Goal: Find specific page/section: Find specific page/section

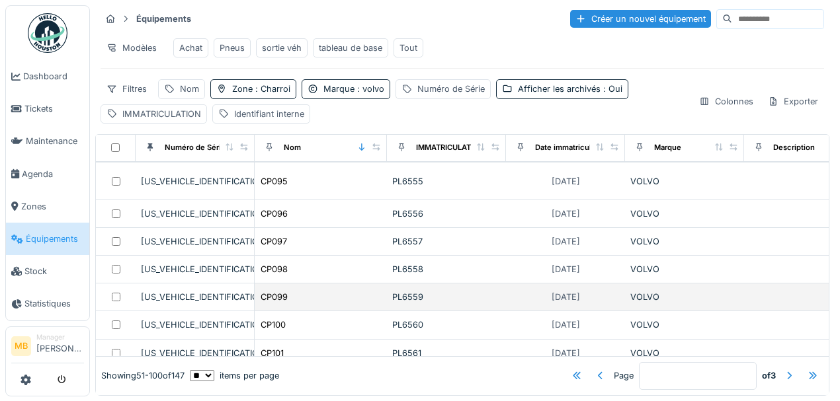
scroll to position [220, 0]
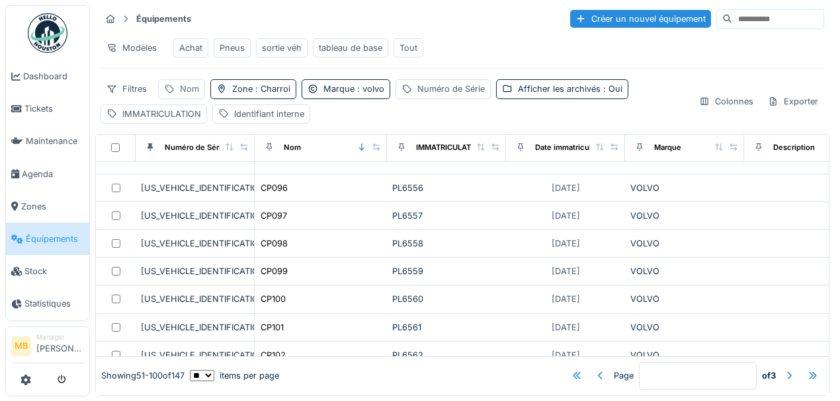
click at [182, 91] on div "Nom" at bounding box center [189, 89] width 19 height 13
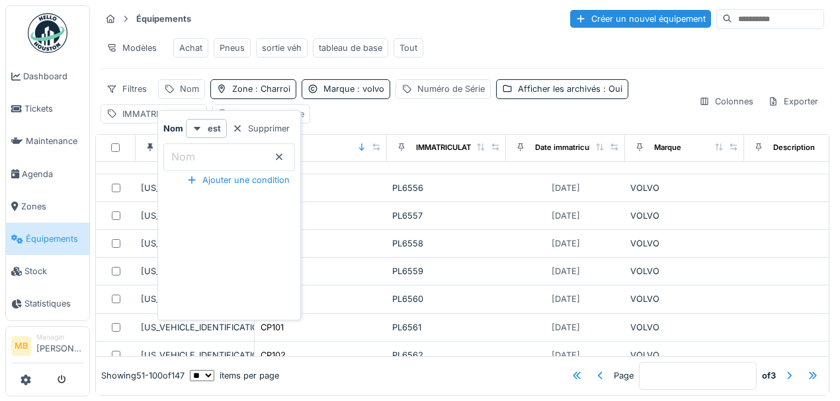
click at [206, 155] on input "Nom" at bounding box center [229, 157] width 132 height 28
type input "*****"
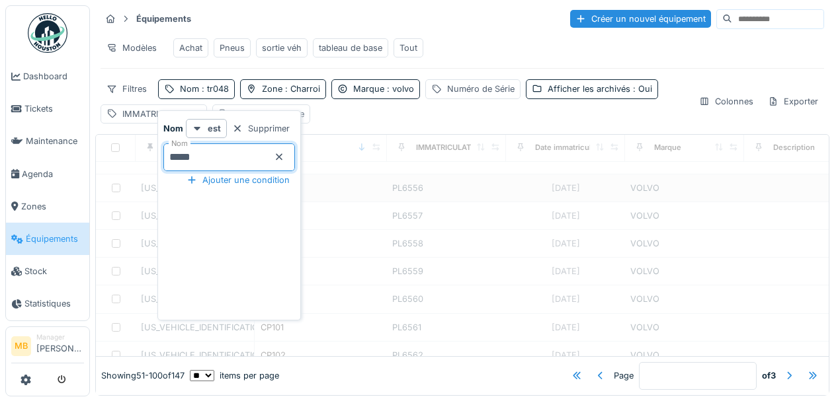
click at [432, 182] on div "PL6556" at bounding box center [446, 188] width 108 height 13
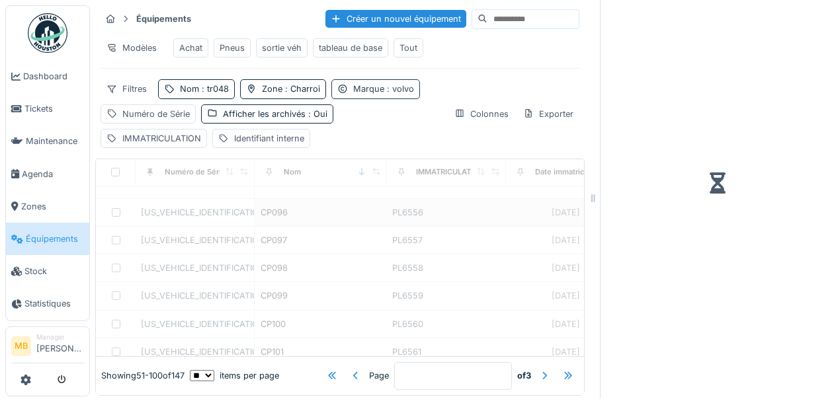
type input "*"
click at [405, 89] on span ": volvo" at bounding box center [399, 89] width 30 height 10
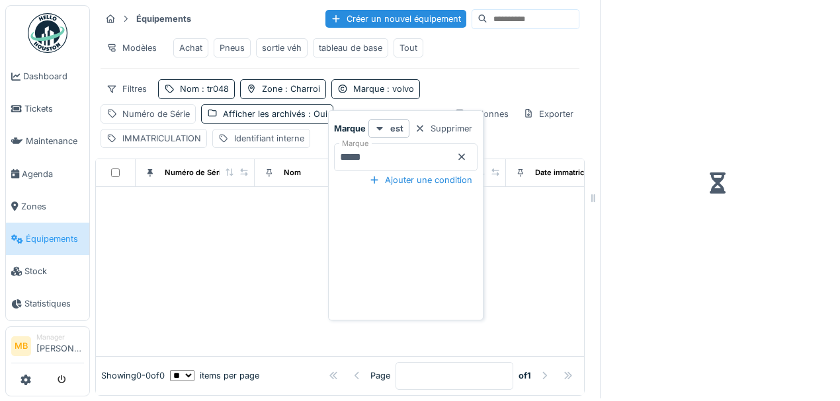
click at [467, 153] on icon at bounding box center [461, 157] width 11 height 9
click at [465, 154] on icon at bounding box center [461, 157] width 7 height 7
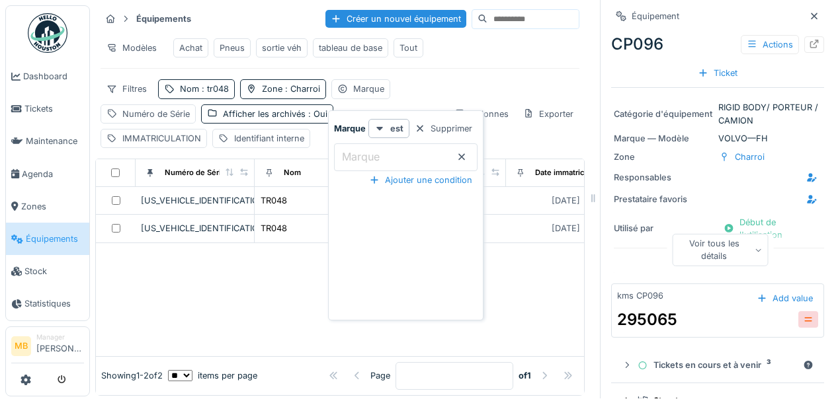
click at [467, 154] on div at bounding box center [461, 157] width 11 height 13
click at [467, 153] on icon at bounding box center [461, 157] width 11 height 9
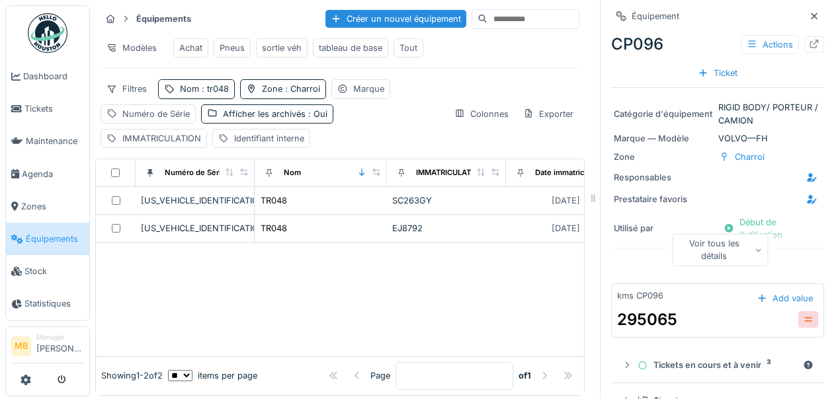
click at [482, 81] on div "Filtres Nom : tr048 Zone : Charroi Marque Numéro de Série Afficher les archivés…" at bounding box center [339, 113] width 479 height 69
click at [808, 12] on icon at bounding box center [813, 16] width 11 height 9
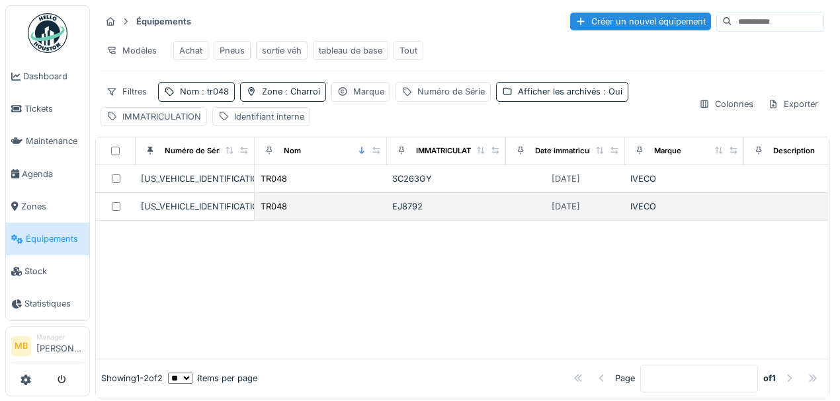
click at [120, 210] on div at bounding box center [115, 206] width 29 height 9
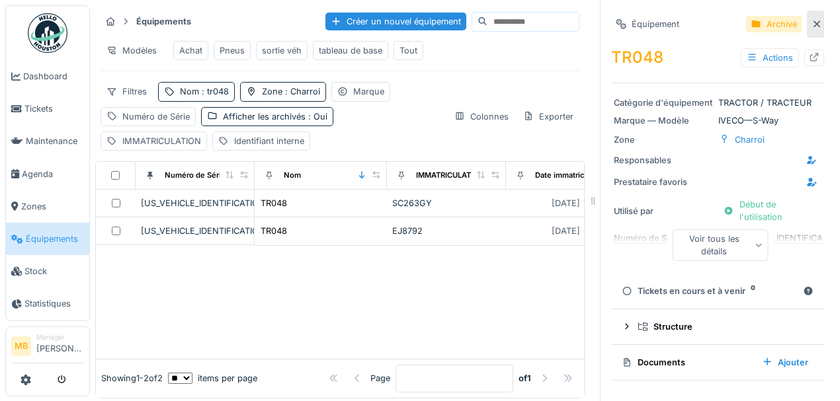
click at [811, 19] on div at bounding box center [816, 24] width 11 height 13
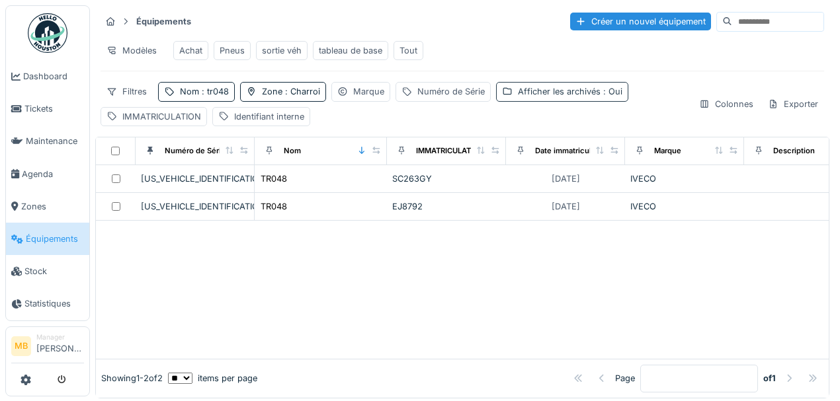
click at [600, 93] on span ": Oui" at bounding box center [611, 92] width 22 height 10
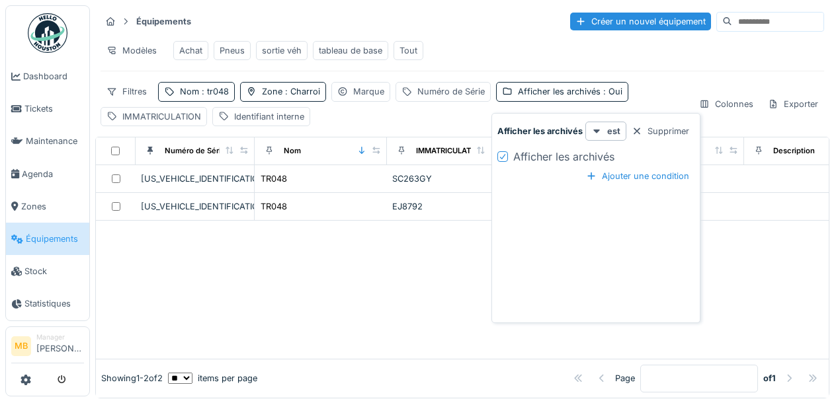
click at [506, 155] on div at bounding box center [502, 156] width 11 height 11
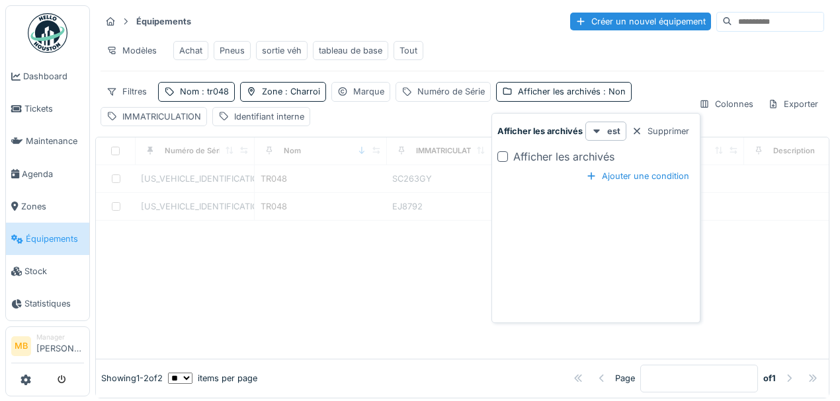
click at [444, 250] on div at bounding box center [462, 290] width 732 height 138
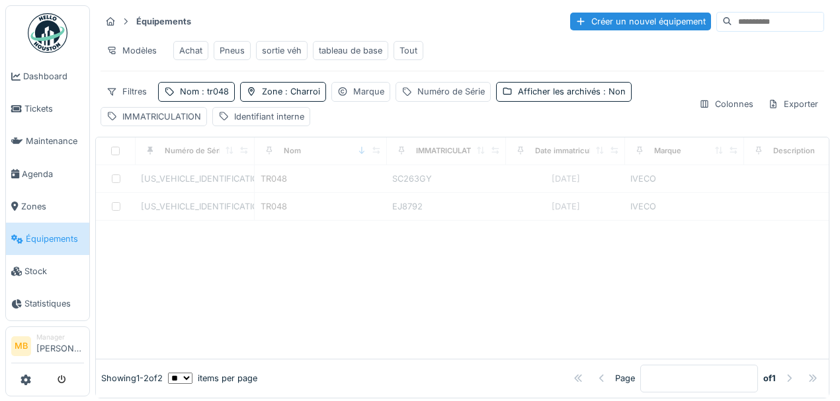
click at [385, 124] on div "Filtres Nom : tr048 Zone : Charroi Marque Numéro de Série Afficher les archivés…" at bounding box center [393, 104] width 587 height 44
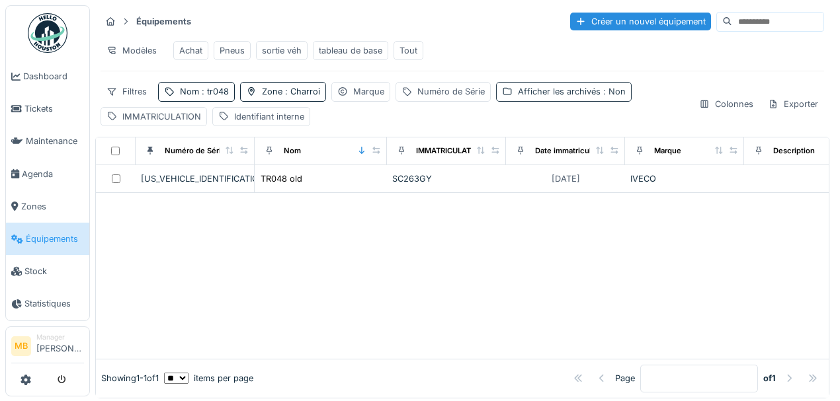
click at [600, 97] on span ": Non" at bounding box center [612, 92] width 25 height 10
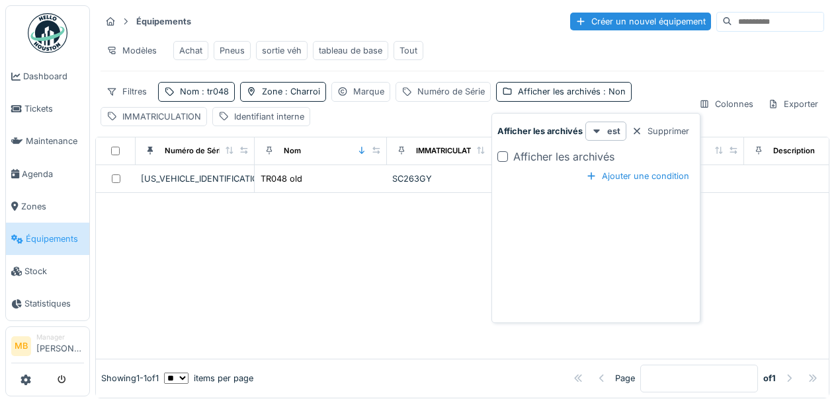
click at [502, 157] on div at bounding box center [502, 156] width 11 height 11
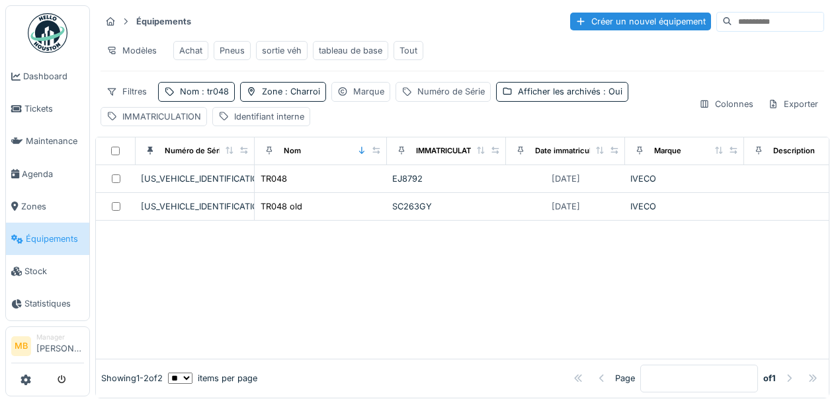
click at [354, 246] on div at bounding box center [462, 290] width 732 height 138
click at [337, 271] on div at bounding box center [462, 290] width 732 height 138
click at [213, 97] on span ": tr048" at bounding box center [214, 92] width 30 height 10
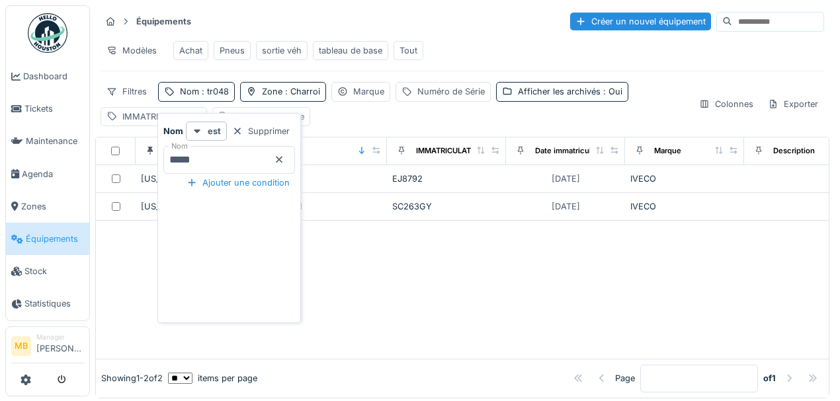
click at [284, 163] on icon at bounding box center [279, 159] width 11 height 9
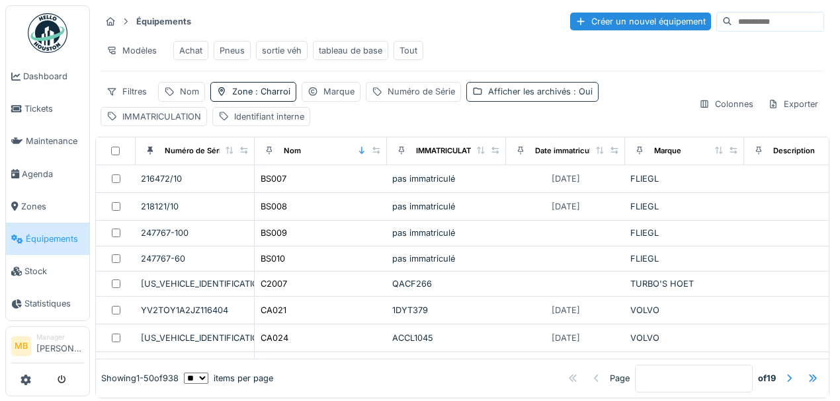
click at [488, 97] on div "Afficher les archivés : Oui" at bounding box center [540, 91] width 104 height 13
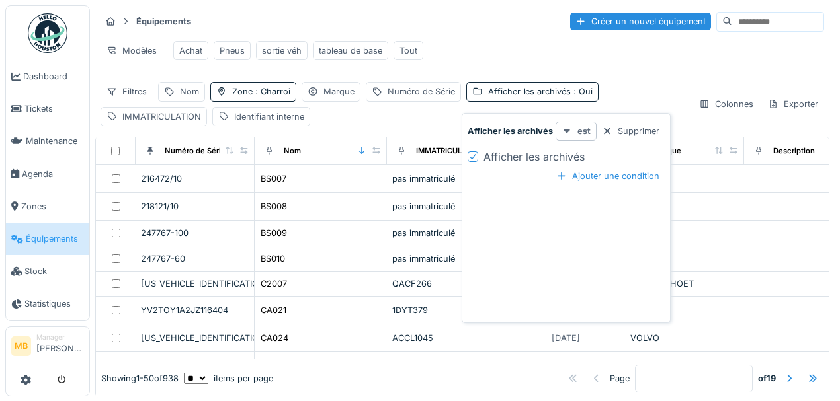
click at [563, 131] on icon at bounding box center [566, 131] width 11 height 9
click at [570, 180] on div "Ajouter une condition" at bounding box center [608, 176] width 114 height 18
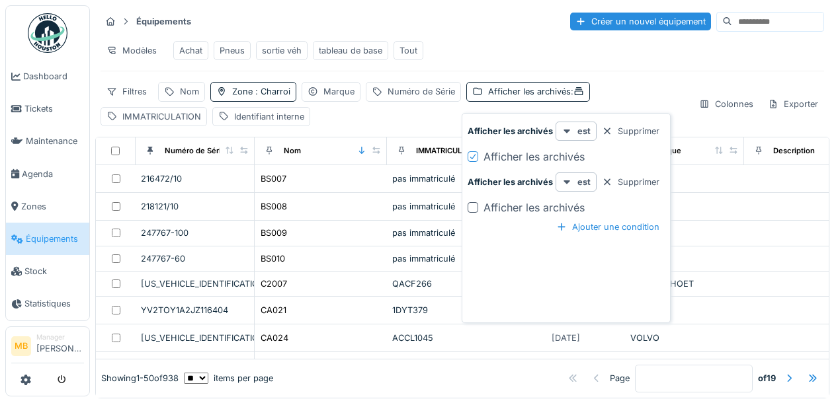
click at [422, 73] on div "Équipements Créer un nouvel équipement Modèles Achat Pneus sortie véh tableau d…" at bounding box center [462, 68] width 734 height 126
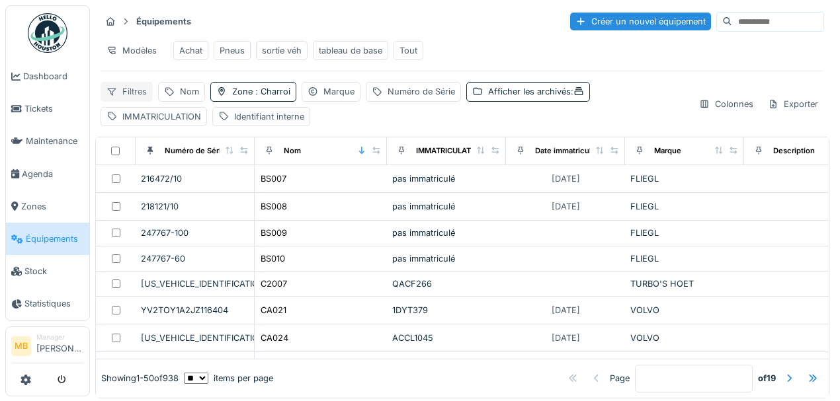
click at [123, 101] on div "Filtres" at bounding box center [126, 91] width 52 height 19
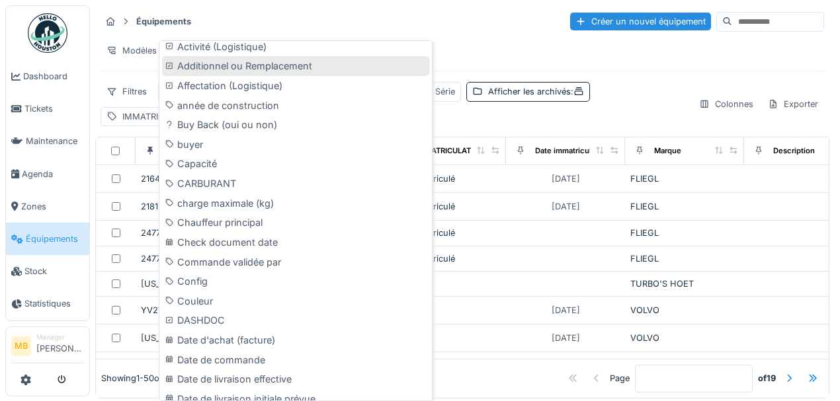
scroll to position [352, 0]
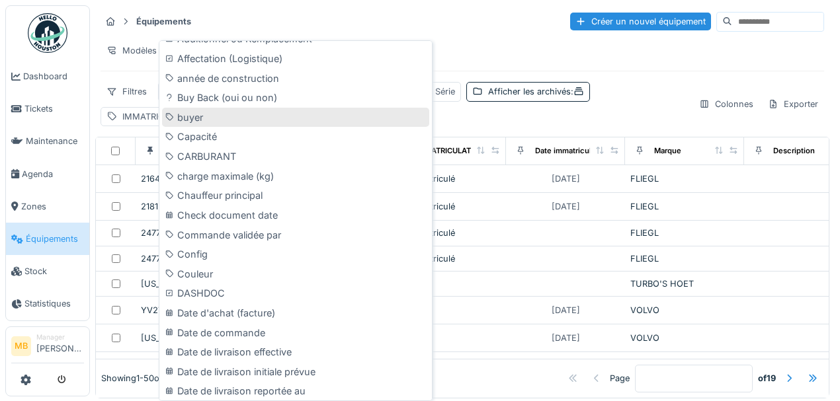
click at [204, 118] on div "buyer" at bounding box center [295, 118] width 267 height 20
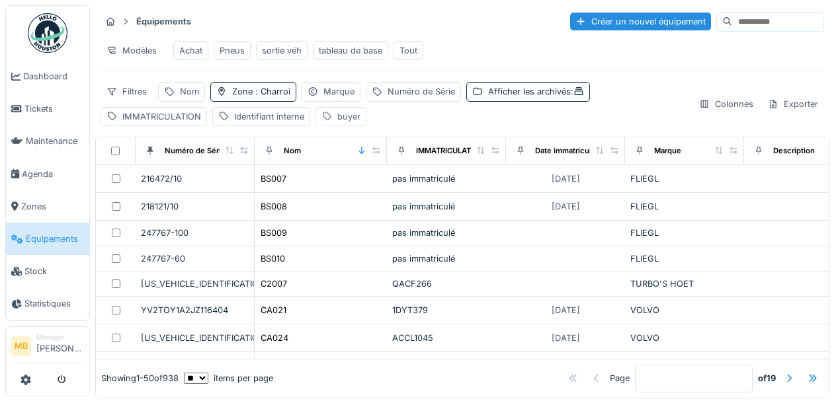
click at [342, 122] on div "buyer" at bounding box center [348, 116] width 23 height 13
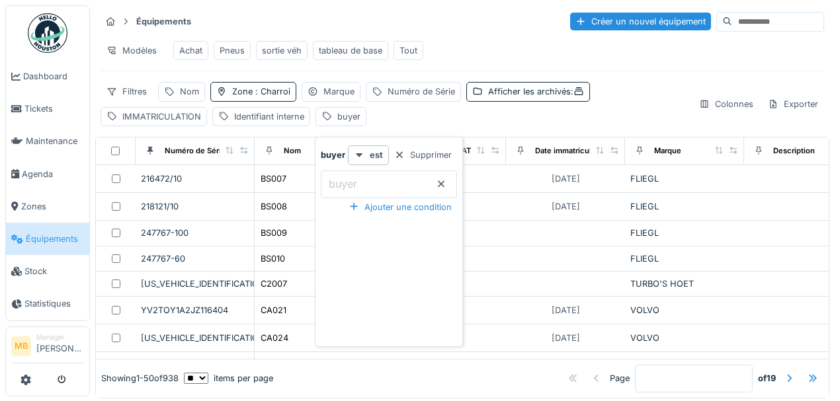
click at [362, 185] on input "buyer" at bounding box center [389, 185] width 136 height 28
click at [363, 161] on div "est" at bounding box center [368, 154] width 41 height 19
click at [369, 219] on div "est présent" at bounding box center [378, 224] width 56 height 20
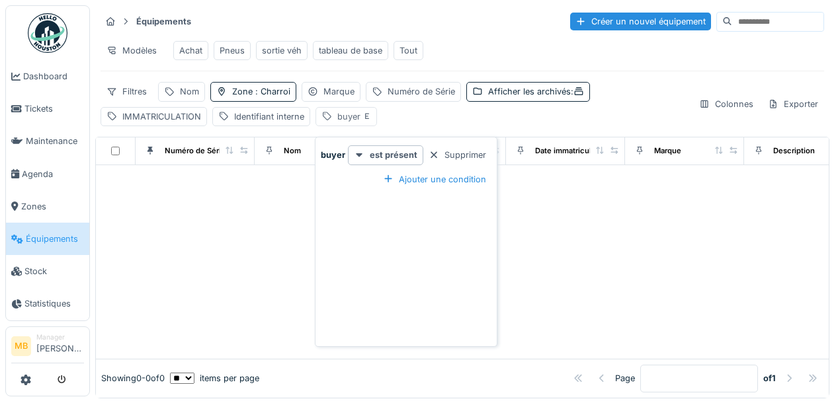
click at [348, 123] on div "buyer" at bounding box center [354, 116] width 34 height 13
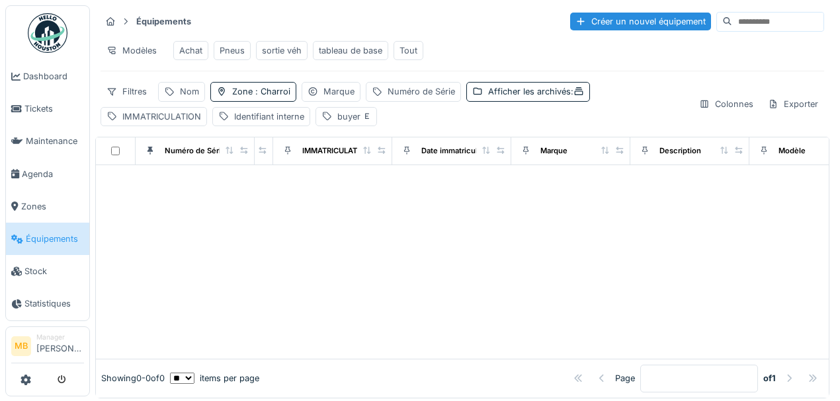
scroll to position [0, 0]
click at [354, 119] on div "buyer" at bounding box center [354, 116] width 34 height 13
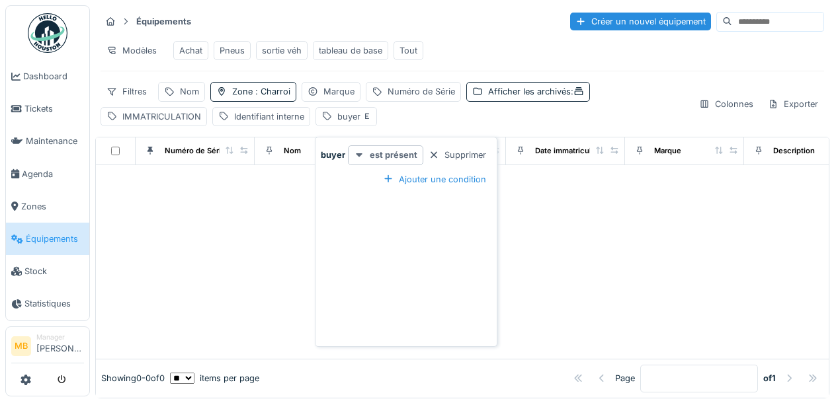
click at [386, 157] on strong "est présent" at bounding box center [394, 155] width 48 height 13
click at [366, 186] on div "est" at bounding box center [378, 185] width 56 height 20
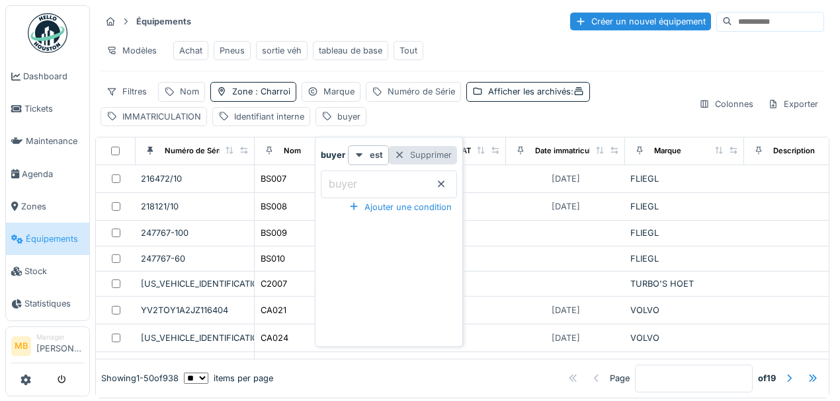
click at [450, 157] on div "Supprimer" at bounding box center [423, 155] width 68 height 18
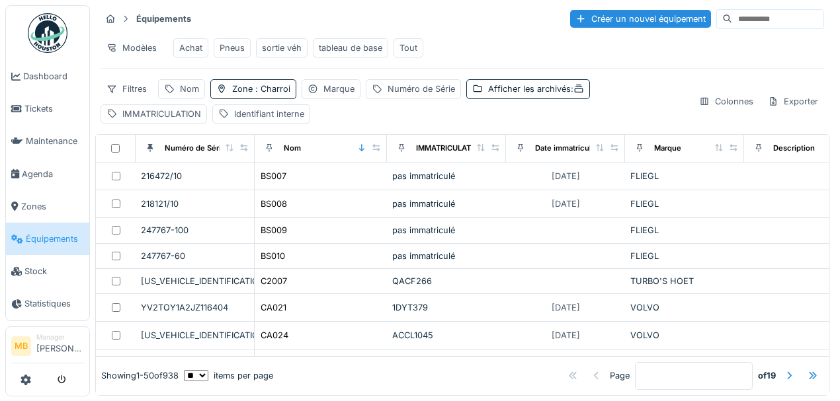
scroll to position [9, 0]
